Goal: Task Accomplishment & Management: Complete application form

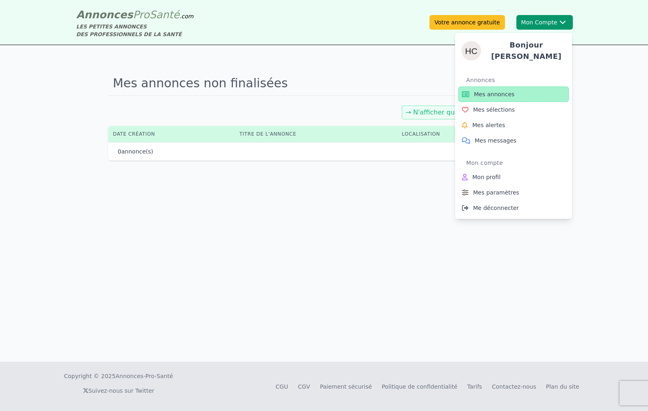
click at [542, 20] on button "Mon Compte Bonjour [PERSON_NAME] annonces Mes sélections Mes alertes Mes messag…" at bounding box center [545, 22] width 57 height 15
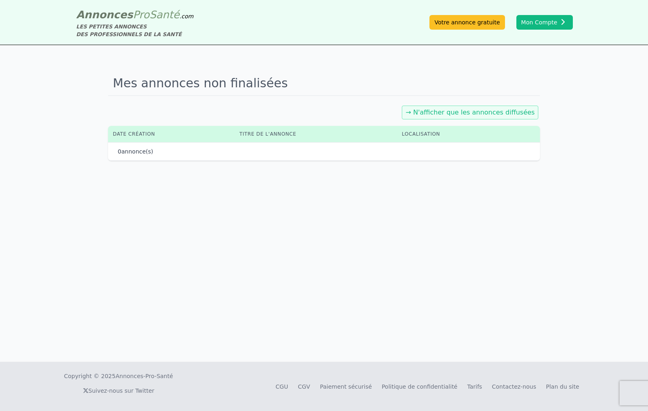
drag, startPoint x: 596, startPoint y: 98, endPoint x: 561, endPoint y: 62, distance: 49.7
click at [594, 95] on div "Mes annonces non finalisées → N'afficher que les annonces diffusées Date créati…" at bounding box center [324, 203] width 648 height 317
click at [480, 23] on link "Votre annonce gratuite" at bounding box center [467, 22] width 75 height 15
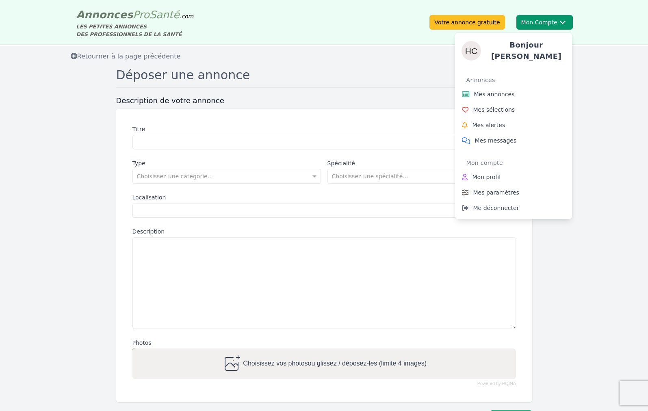
click at [548, 19] on button "Mon Compte Bonjour [PERSON_NAME] annonces Mes sélections Mes alertes Mes messag…" at bounding box center [545, 22] width 57 height 15
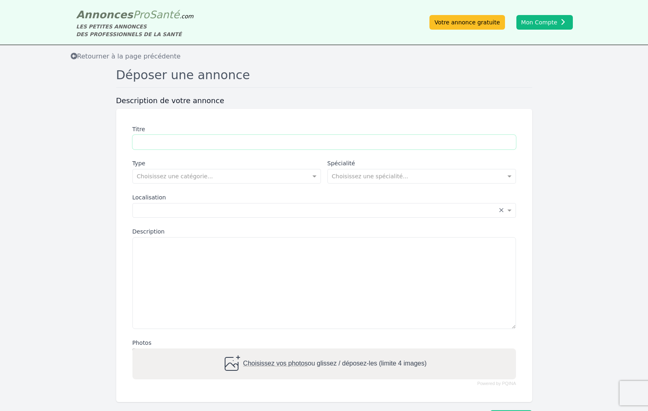
click at [144, 141] on input "Titre" at bounding box center [325, 142] width 384 height 15
type input "**********"
click at [315, 175] on span at bounding box center [316, 176] width 10 height 8
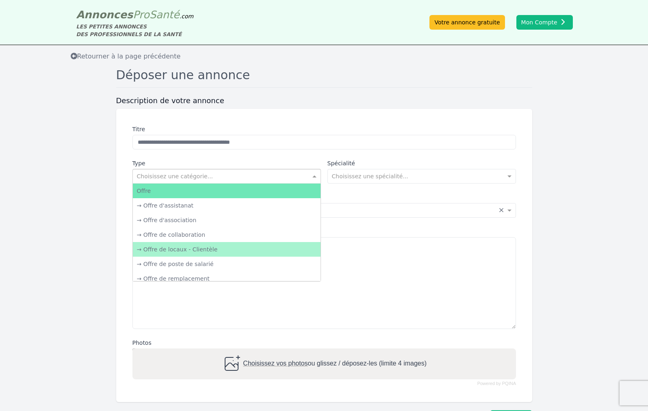
click at [217, 246] on div "→ Offre de locaux - Clientèle" at bounding box center [227, 249] width 188 height 15
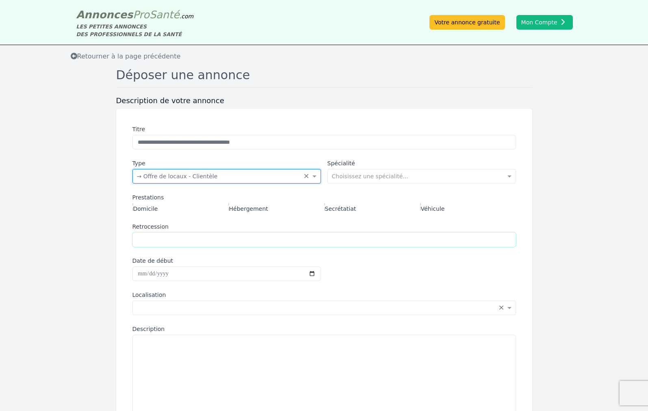
click at [144, 238] on input "Retrocession" at bounding box center [325, 240] width 384 height 15
type input "**********"
click at [152, 272] on input "Date de début" at bounding box center [227, 274] width 189 height 15
type input "**********"
click at [117, 309] on div "**********" at bounding box center [324, 304] width 416 height 391
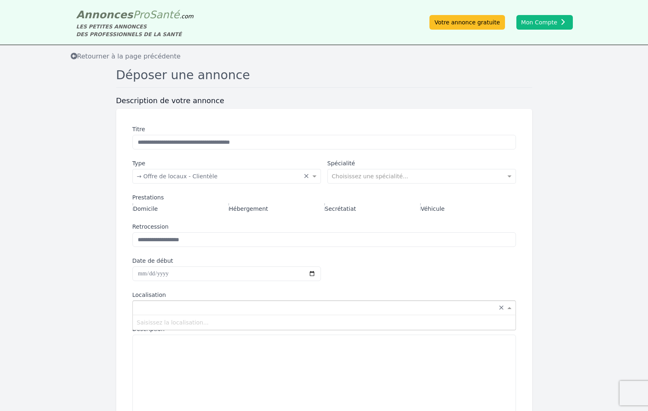
click at [141, 303] on input "text" at bounding box center [316, 307] width 359 height 8
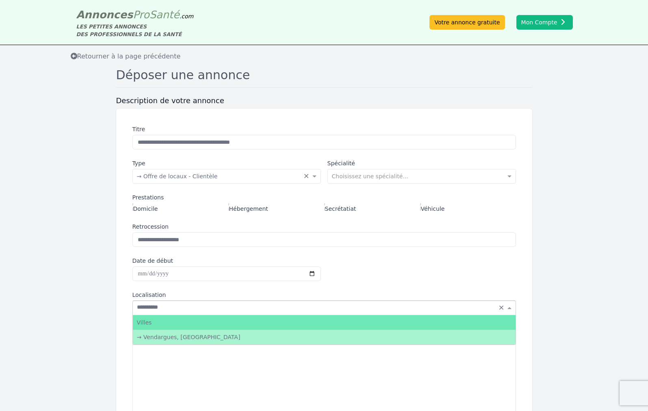
type input "**********"
click at [150, 336] on div "→ Vendargues, [GEOGRAPHIC_DATA]" at bounding box center [324, 337] width 383 height 15
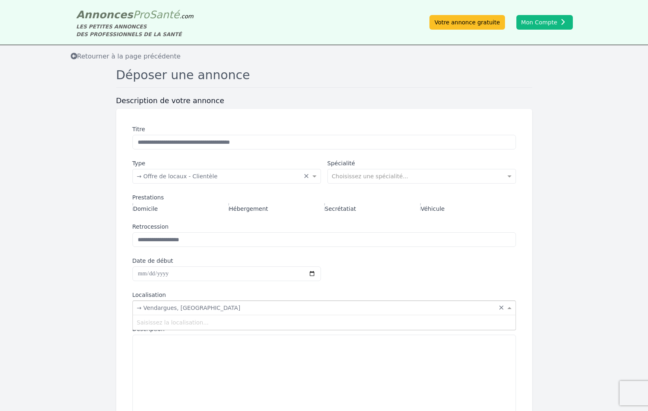
click at [202, 306] on input "text" at bounding box center [316, 307] width 359 height 8
click at [207, 304] on input "text" at bounding box center [316, 307] width 359 height 8
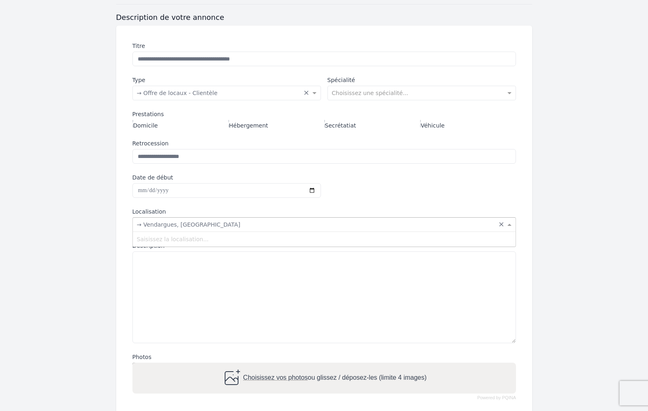
scroll to position [84, 0]
click at [144, 265] on textarea "Description" at bounding box center [325, 297] width 384 height 92
paste textarea "**********"
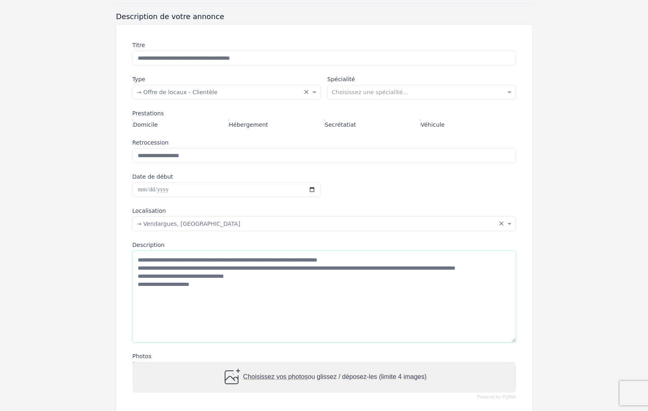
click at [141, 302] on textarea "**********" at bounding box center [325, 297] width 384 height 92
paste textarea "**********"
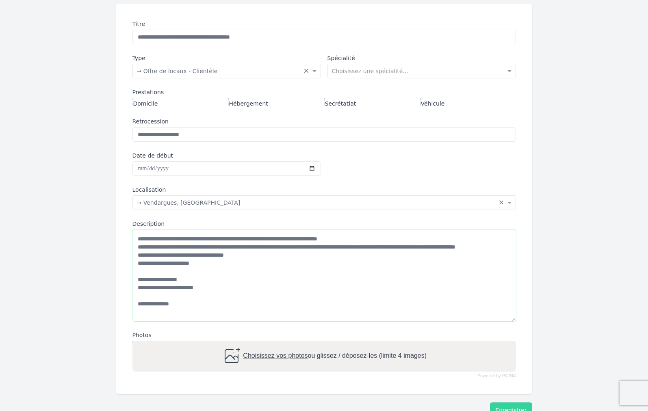
scroll to position [2, 0]
click at [179, 308] on textarea "**********" at bounding box center [325, 276] width 384 height 92
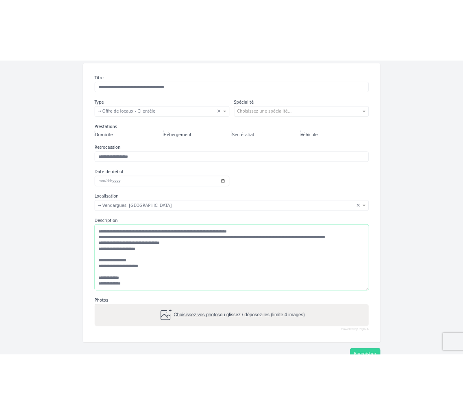
scroll to position [8, 0]
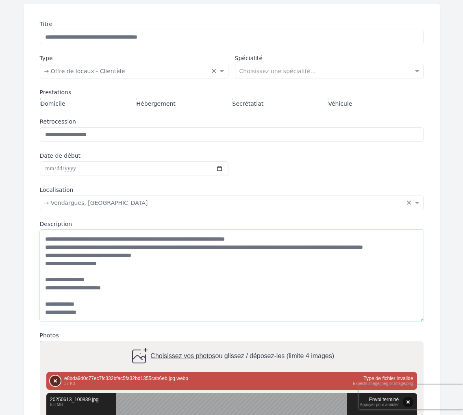
type textarea "**********"
click at [53, 381] on button "Supprimer" at bounding box center [55, 381] width 11 height 11
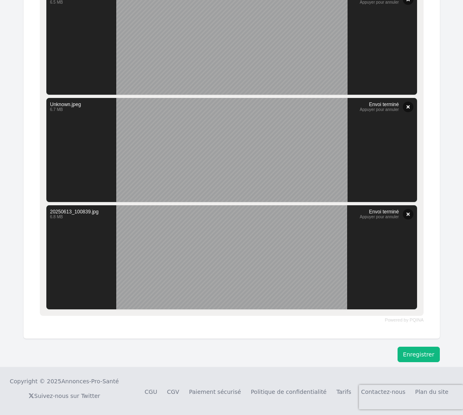
scroll to position [486, 0]
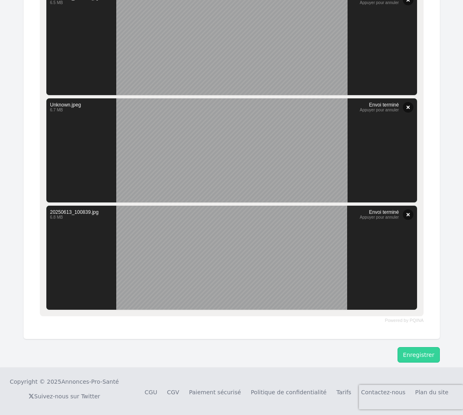
click at [429, 350] on button "Enregistrer" at bounding box center [419, 354] width 42 height 15
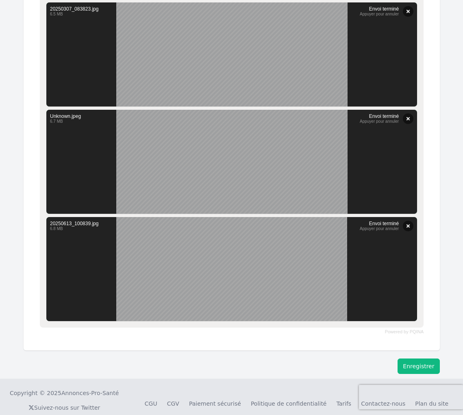
click at [426, 365] on button "Enregistrer" at bounding box center [419, 366] width 42 height 15
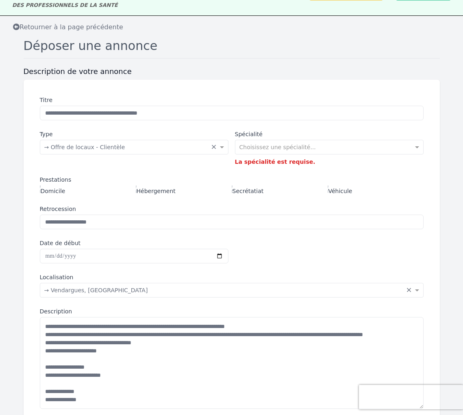
scroll to position [29, 0]
click at [250, 148] on input "text" at bounding box center [320, 147] width 163 height 8
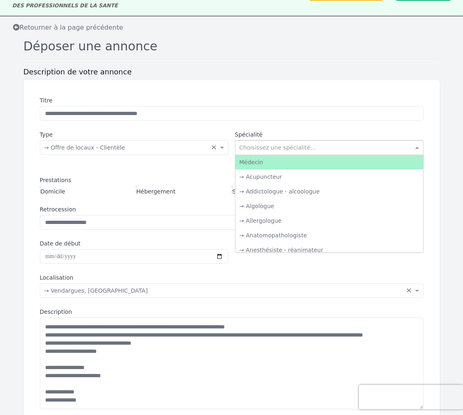
click at [275, 163] on div "Médecin" at bounding box center [329, 162] width 188 height 15
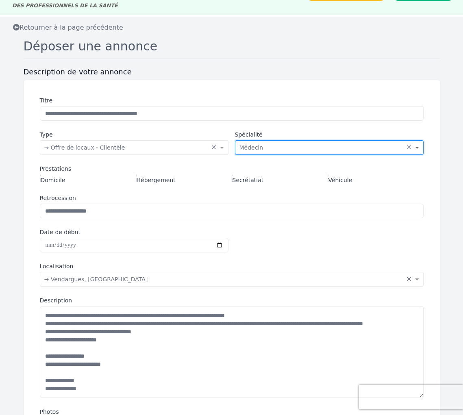
click at [418, 146] on span at bounding box center [418, 148] width 10 height 8
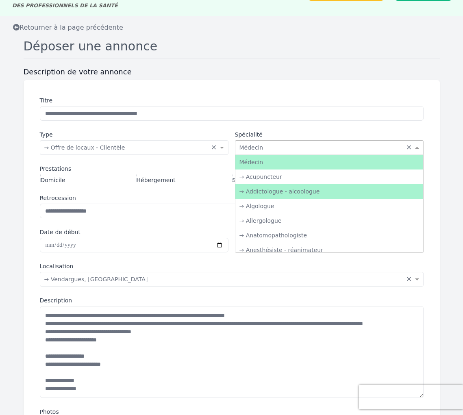
scroll to position [0, 0]
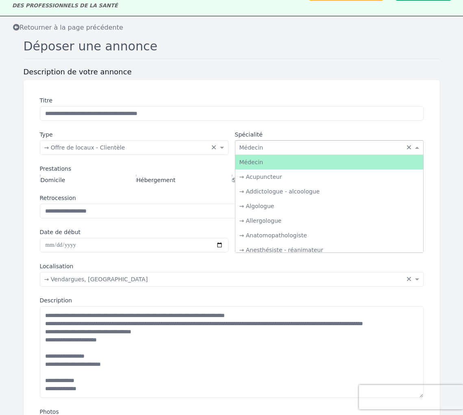
click at [264, 146] on input "text" at bounding box center [320, 147] width 163 height 8
click at [263, 147] on input "text" at bounding box center [320, 147] width 163 height 8
click at [257, 148] on input "text" at bounding box center [320, 147] width 163 height 8
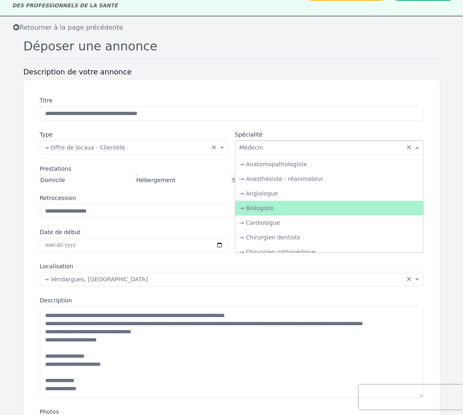
scroll to position [72, 0]
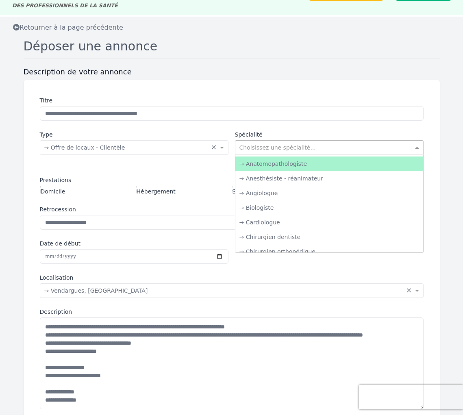
type input "*"
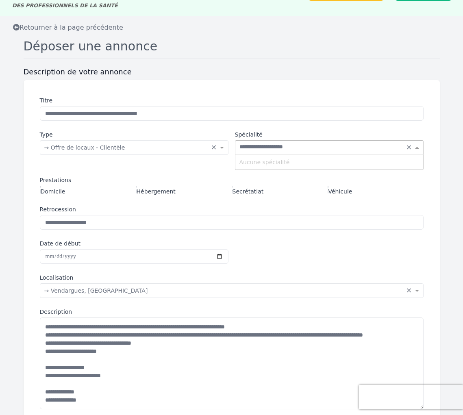
type input "**********"
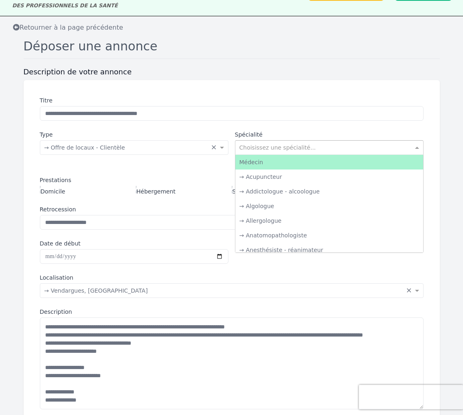
click at [417, 146] on span at bounding box center [418, 148] width 10 height 8
click at [281, 163] on div "Médecin" at bounding box center [329, 162] width 188 height 15
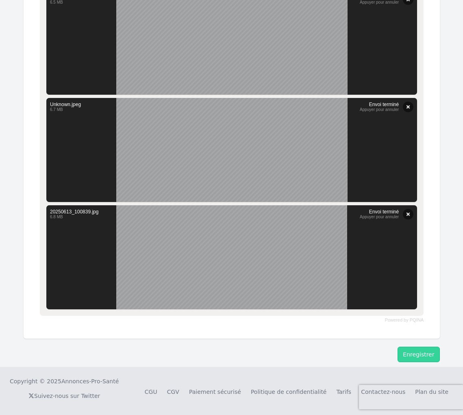
scroll to position [486, 0]
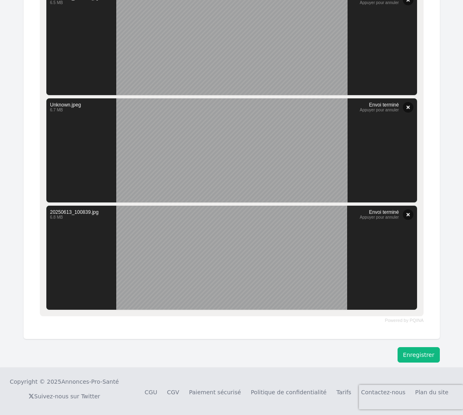
click at [413, 351] on button "Enregistrer" at bounding box center [419, 354] width 42 height 15
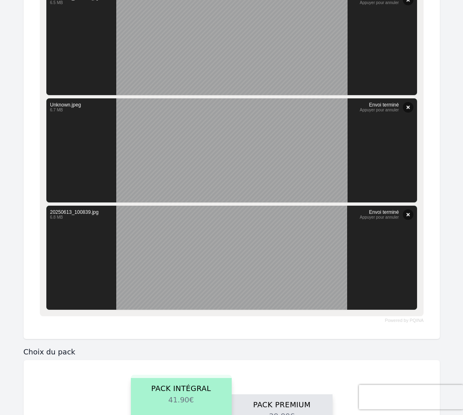
click at [413, 351] on h3 "Choix du pack" at bounding box center [232, 352] width 416 height 10
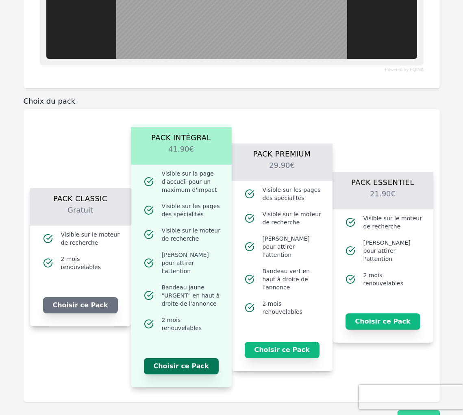
scroll to position [739, 0]
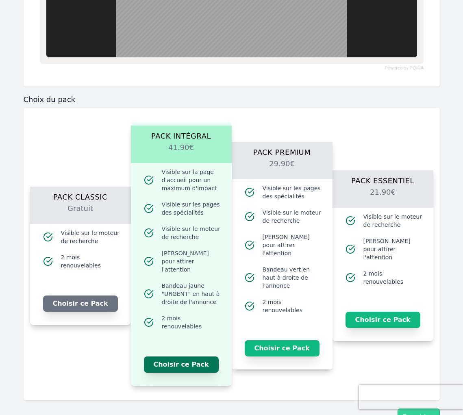
click at [192, 357] on button "Choisir ce Pack" at bounding box center [181, 365] width 75 height 16
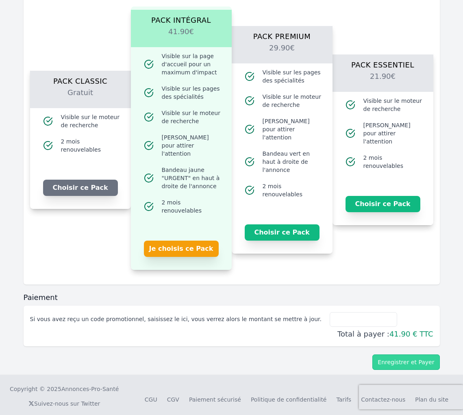
scroll to position [854, 0]
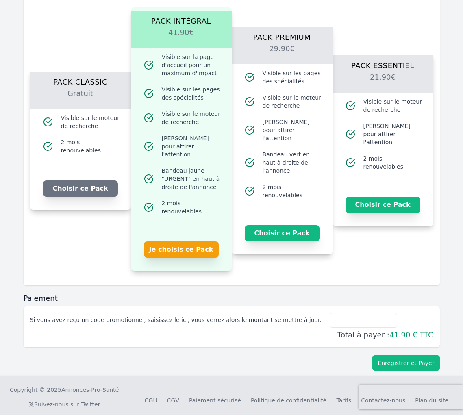
click at [396, 355] on button "Enregistrer et Payer" at bounding box center [405, 362] width 67 height 15
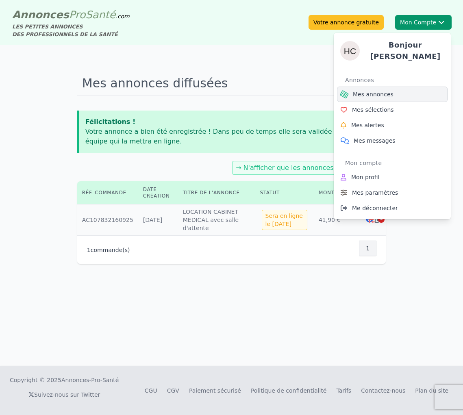
click at [391, 90] on span "Mes annonces" at bounding box center [373, 94] width 41 height 8
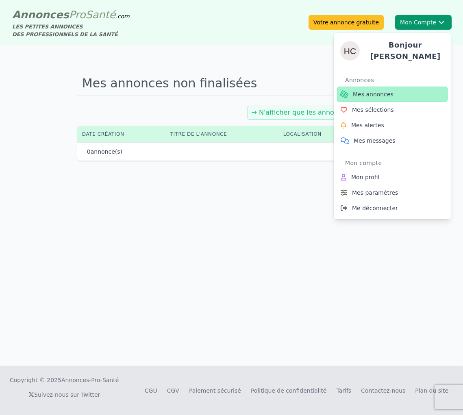
click at [390, 90] on span "Mes annonces" at bounding box center [373, 94] width 41 height 8
click at [392, 92] on link "Mes annonces" at bounding box center [392, 94] width 111 height 15
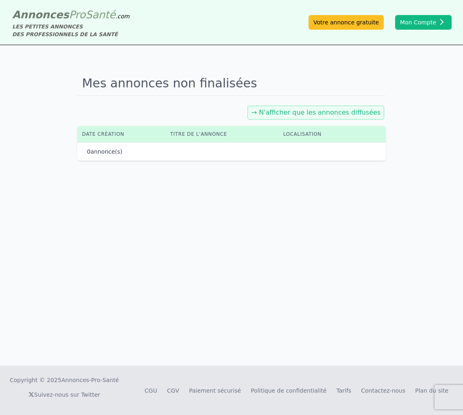
click at [239, 203] on div "Mes annonces non finalisées → N'afficher que les annonces diffusées Date créati…" at bounding box center [231, 205] width 463 height 321
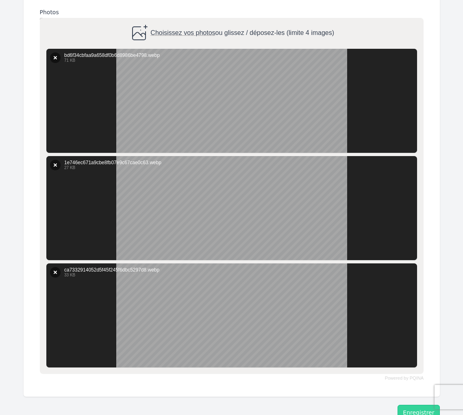
scroll to position [429, 0]
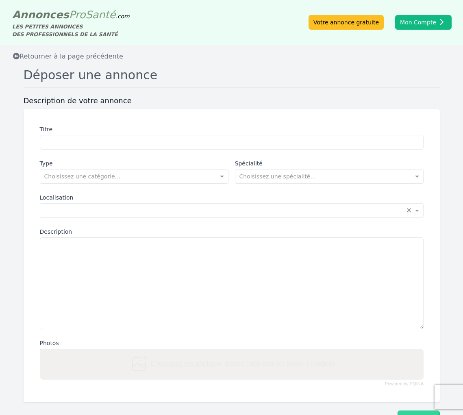
scroll to position [65, 0]
